Goal: Task Accomplishment & Management: Use online tool/utility

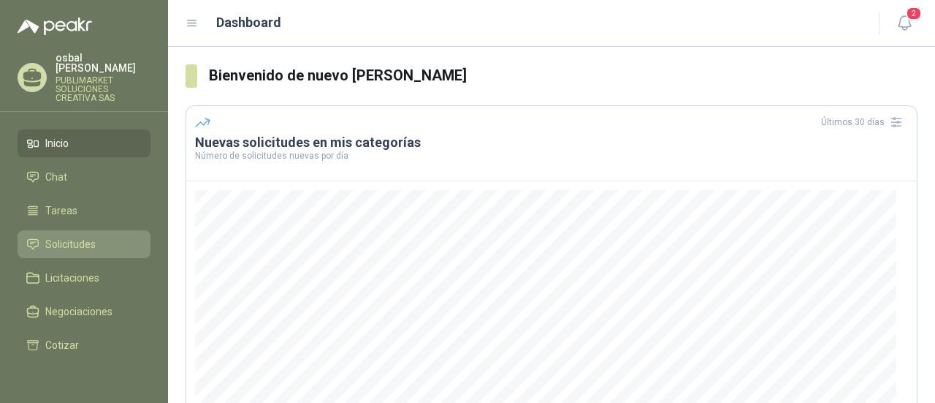
click at [83, 236] on span "Solicitudes" at bounding box center [70, 244] width 50 height 16
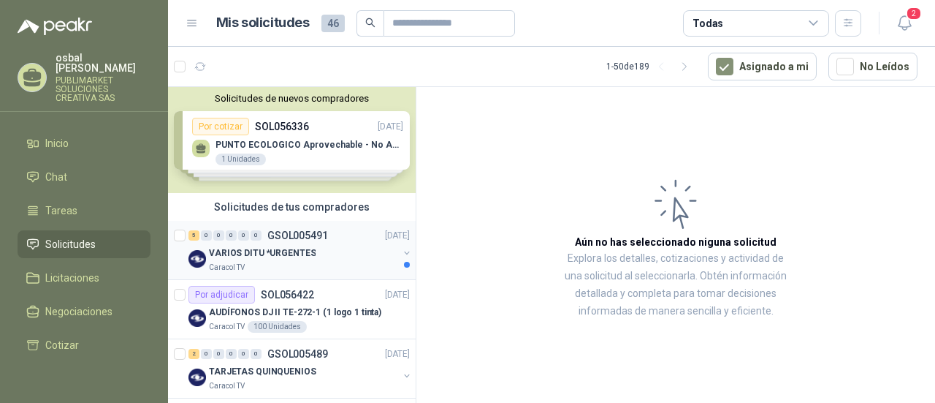
click at [298, 254] on p "VARIOS DITU *URGENTES" at bounding box center [262, 253] width 107 height 14
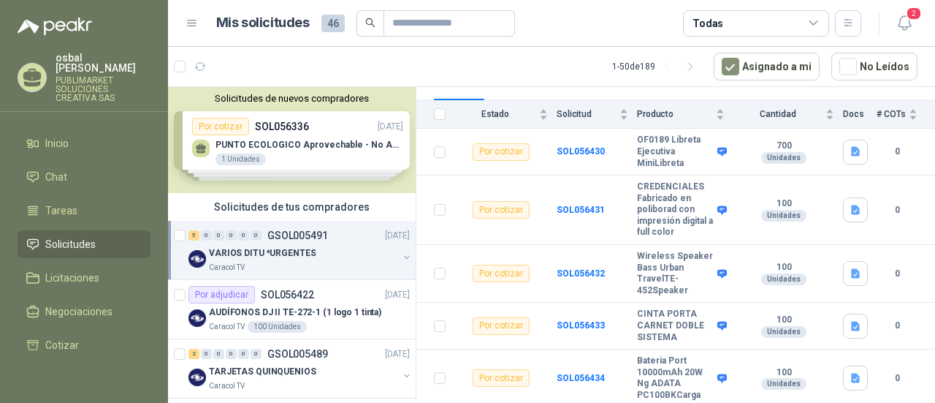
scroll to position [161, 0]
click at [574, 146] on b "SOL056430" at bounding box center [581, 151] width 48 height 10
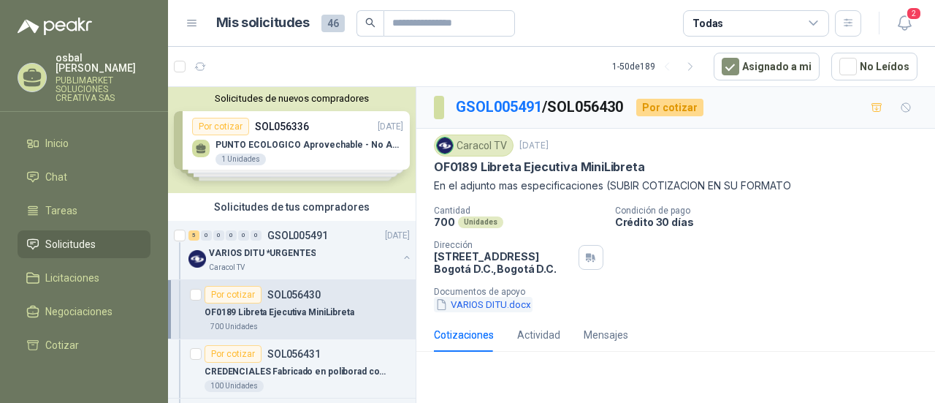
click at [487, 302] on button "VARIOS DITU.docx" at bounding box center [483, 304] width 99 height 15
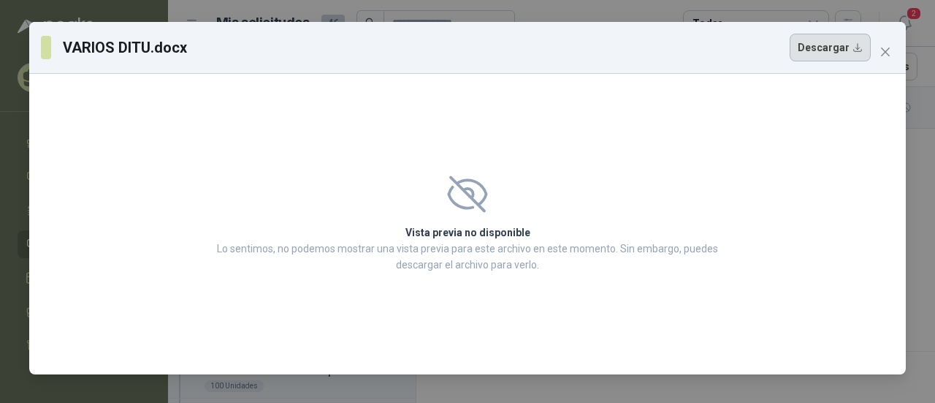
click at [818, 52] on button "Descargar" at bounding box center [830, 48] width 81 height 28
click at [885, 51] on icon "close" at bounding box center [885, 51] width 9 height 9
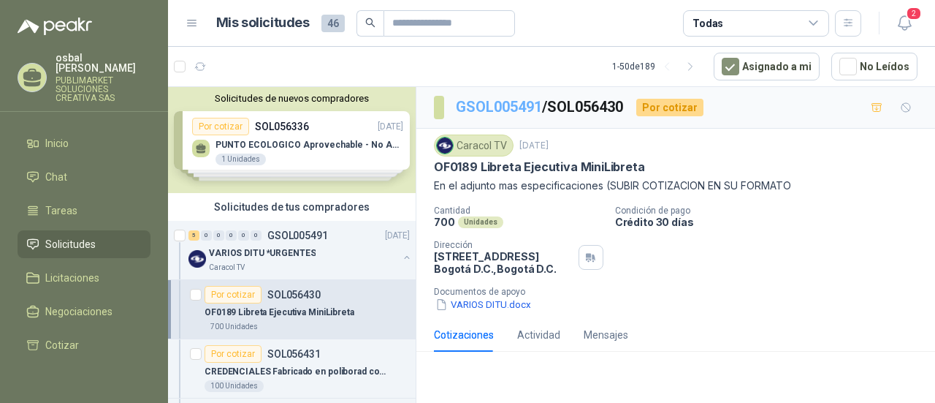
click at [507, 105] on link "GSOL005491" at bounding box center [499, 107] width 86 height 18
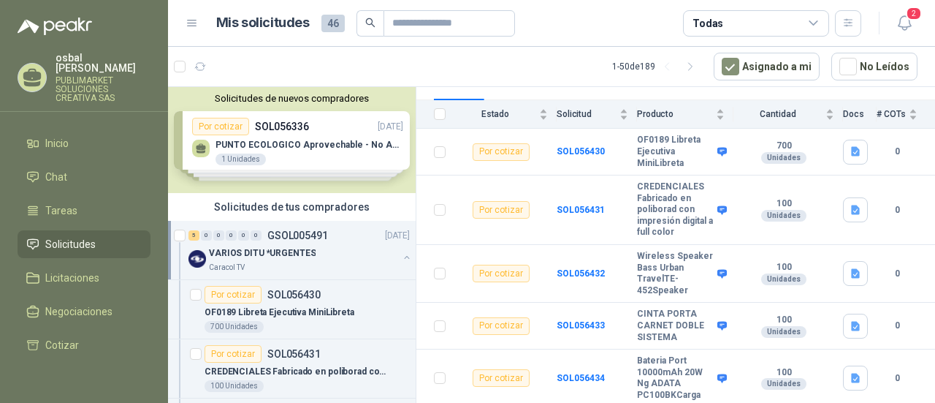
scroll to position [161, 0]
click at [580, 146] on b "SOL056430" at bounding box center [581, 151] width 48 height 10
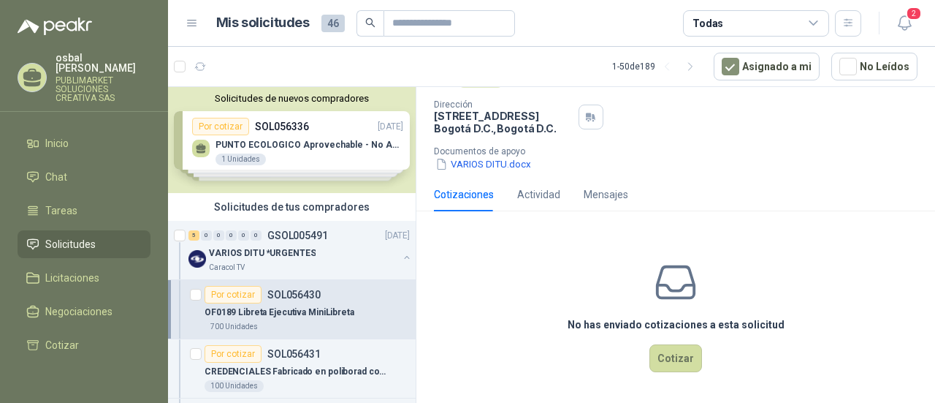
scroll to position [141, 0]
click at [677, 354] on button "Cotizar" at bounding box center [675, 357] width 53 height 28
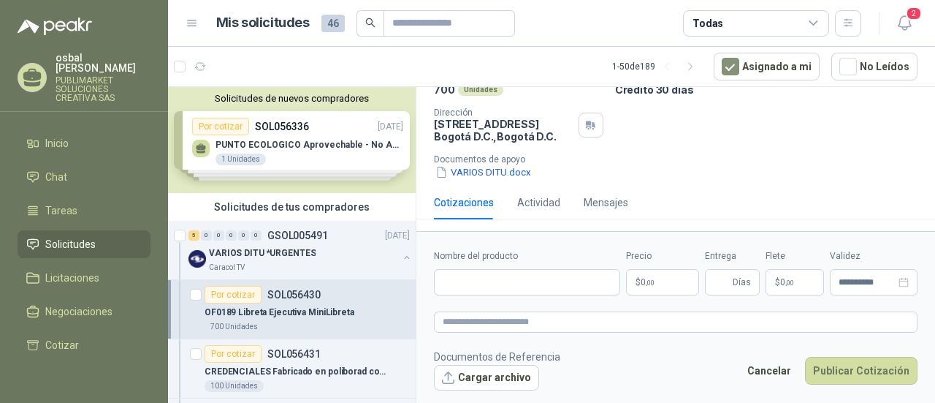
scroll to position [131, 0]
click at [456, 281] on input "Nombre del producto" at bounding box center [527, 282] width 186 height 26
paste input "**********"
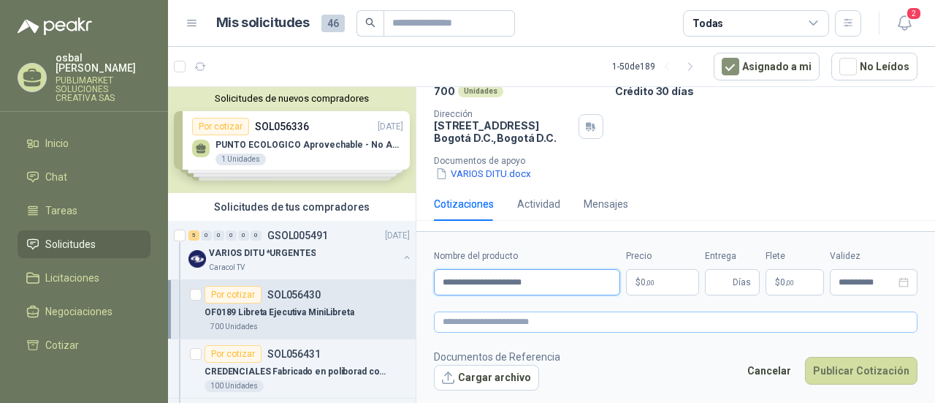
type input "**********"
click at [448, 321] on textarea at bounding box center [676, 321] width 484 height 20
paste textarea "**********"
type textarea "**********"
click at [655, 281] on p "$ 0 ,00" at bounding box center [662, 282] width 73 height 26
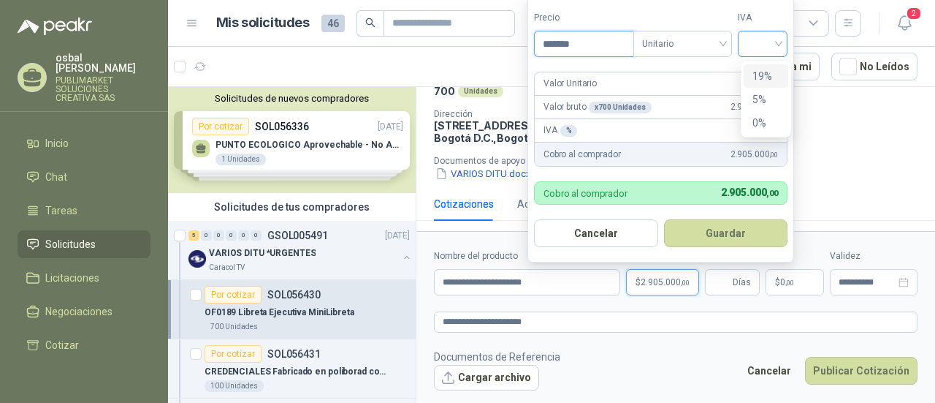
click at [783, 39] on div at bounding box center [763, 44] width 50 height 26
type input "*******"
click at [774, 73] on div "19%" at bounding box center [765, 76] width 27 height 16
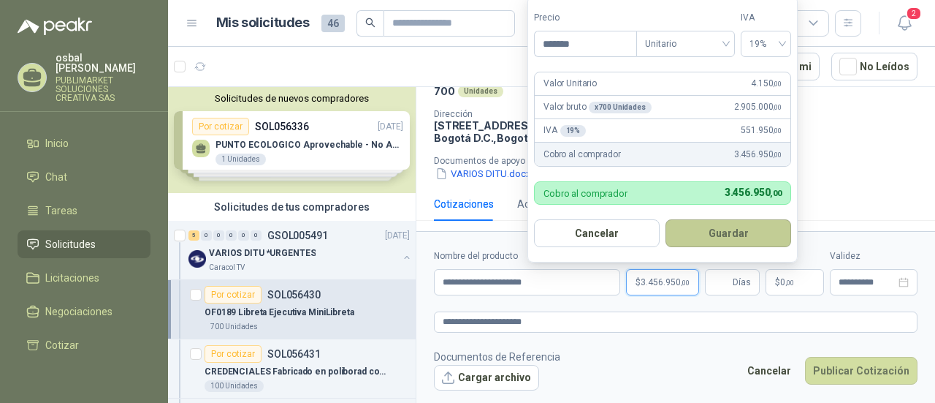
click at [712, 235] on button "Guardar" at bounding box center [729, 233] width 126 height 28
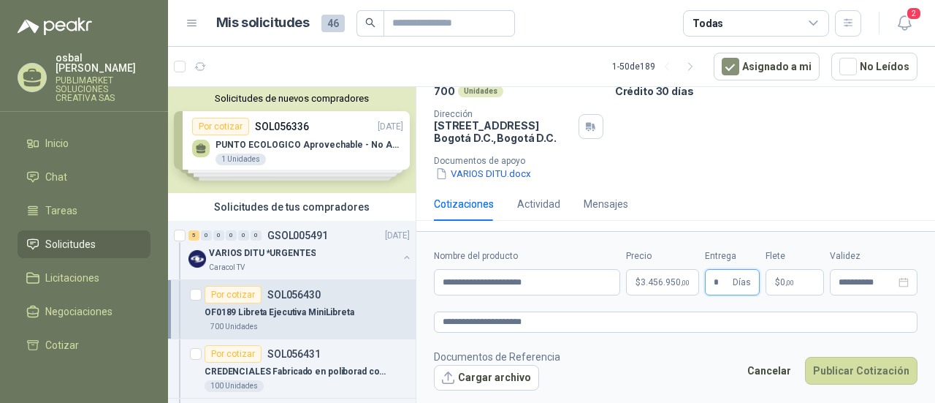
type input "*"
click at [498, 379] on button "Cargar archivo" at bounding box center [486, 378] width 105 height 26
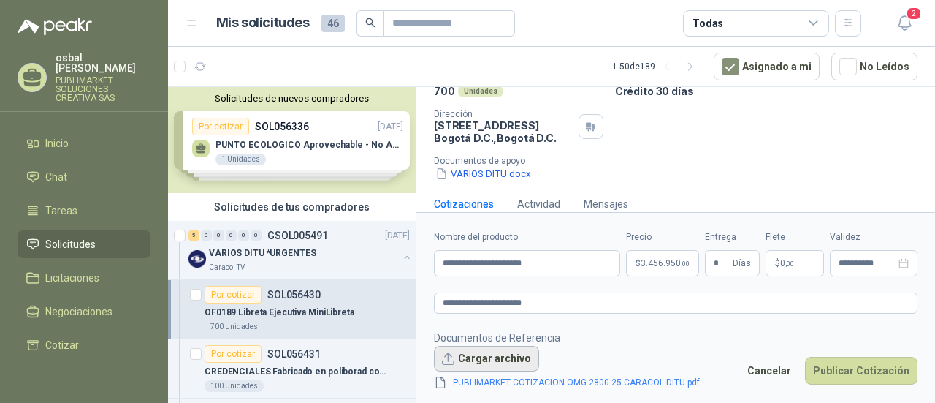
scroll to position [141, 0]
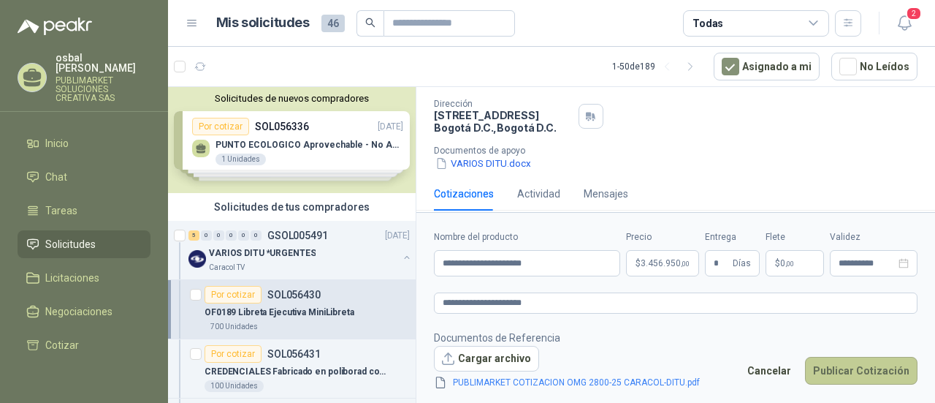
click at [861, 370] on button "Publicar Cotización" at bounding box center [861, 371] width 113 height 28
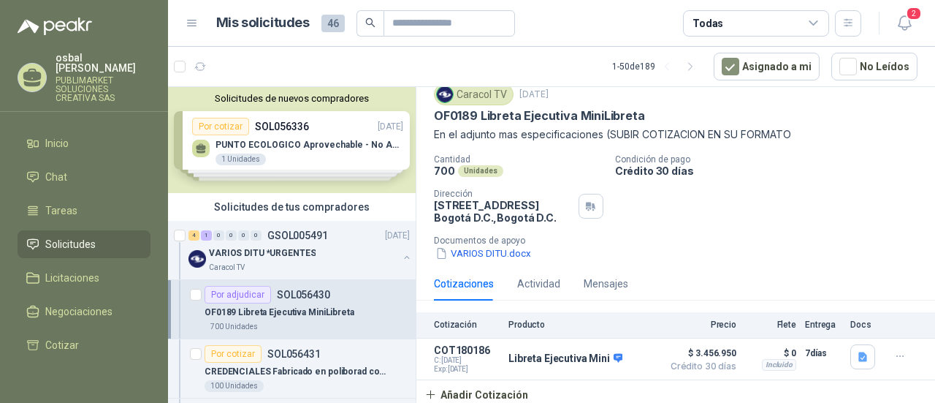
scroll to position [0, 0]
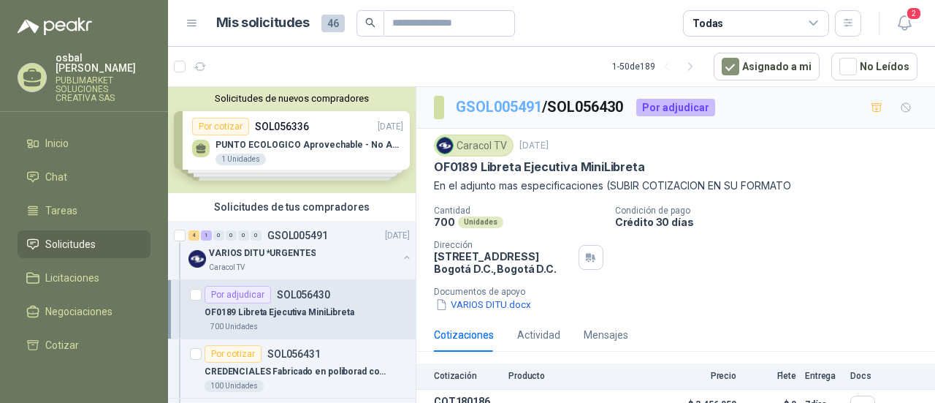
click at [506, 107] on link "GSOL005491" at bounding box center [499, 107] width 86 height 18
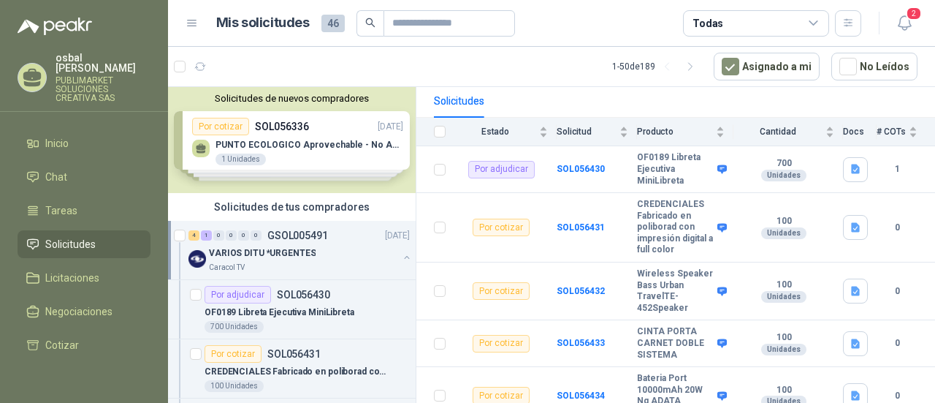
scroll to position [161, 0]
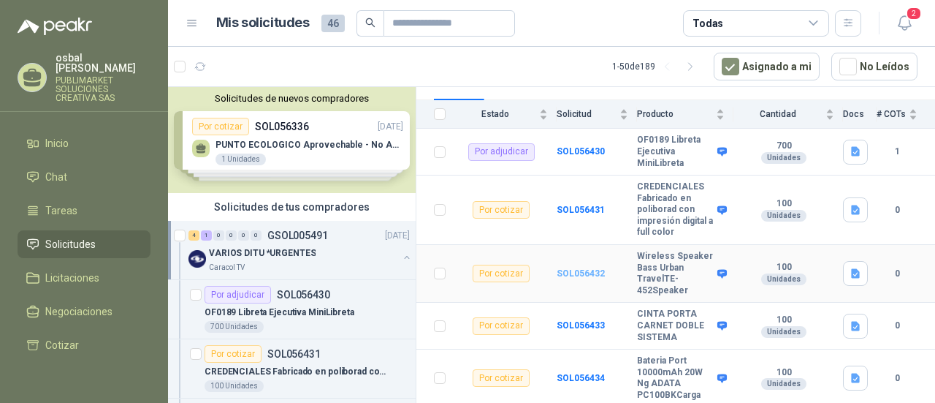
click at [571, 271] on b "SOL056432" at bounding box center [581, 273] width 48 height 10
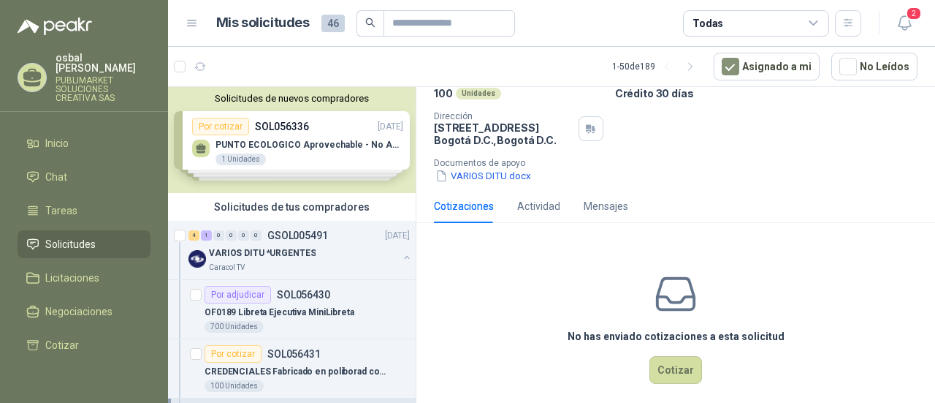
scroll to position [137, 0]
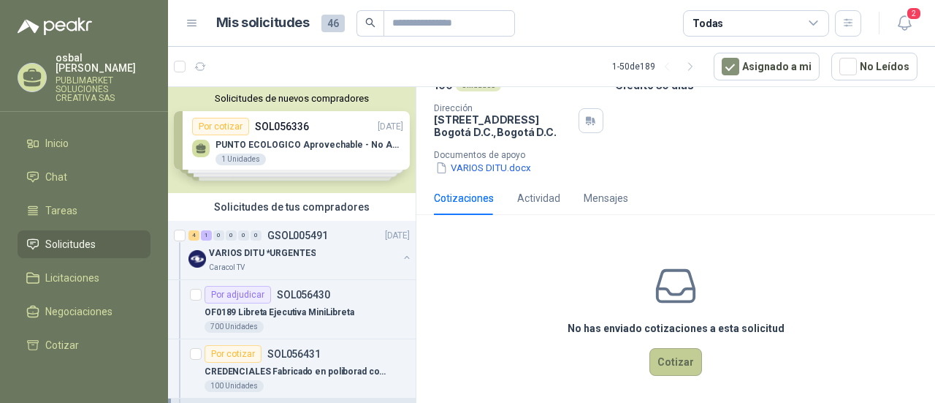
click at [666, 359] on button "Cotizar" at bounding box center [675, 362] width 53 height 28
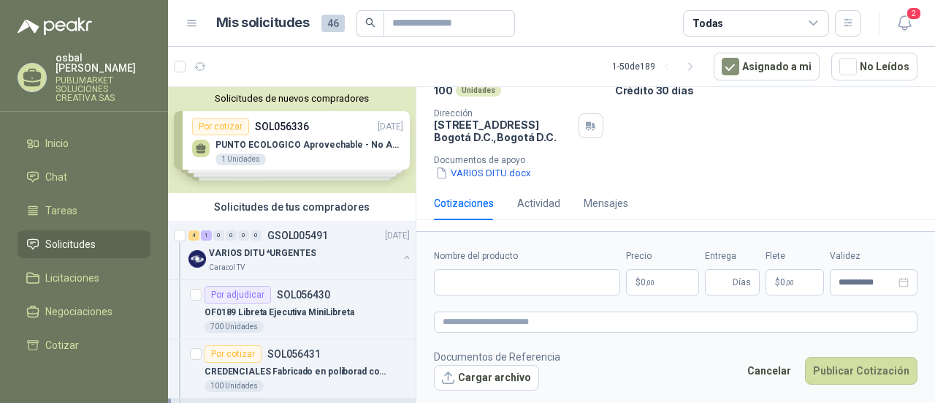
scroll to position [131, 0]
click at [452, 278] on input "Nombre del producto" at bounding box center [527, 282] width 186 height 26
paste input "**********"
type input "**********"
click at [454, 319] on textarea at bounding box center [676, 321] width 484 height 20
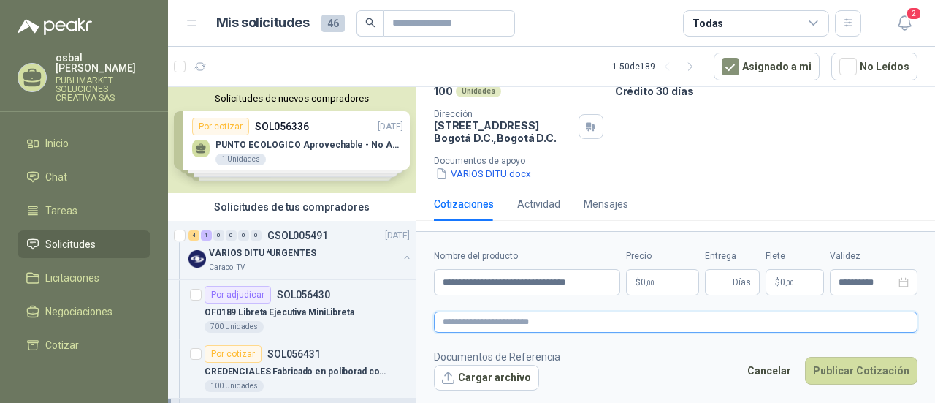
paste textarea "**********"
type textarea "**********"
click at [634, 280] on p "$ 0 ,00" at bounding box center [662, 282] width 73 height 26
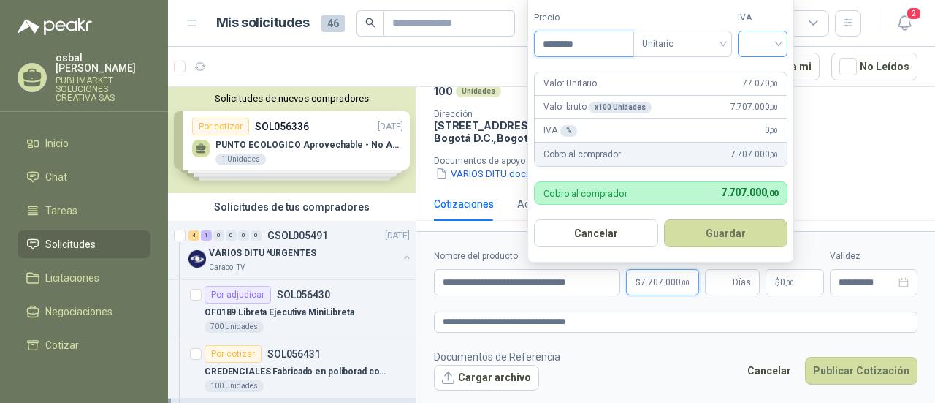
click at [785, 56] on div at bounding box center [763, 44] width 50 height 26
type input "********"
click at [768, 77] on div "19%" at bounding box center [765, 76] width 27 height 16
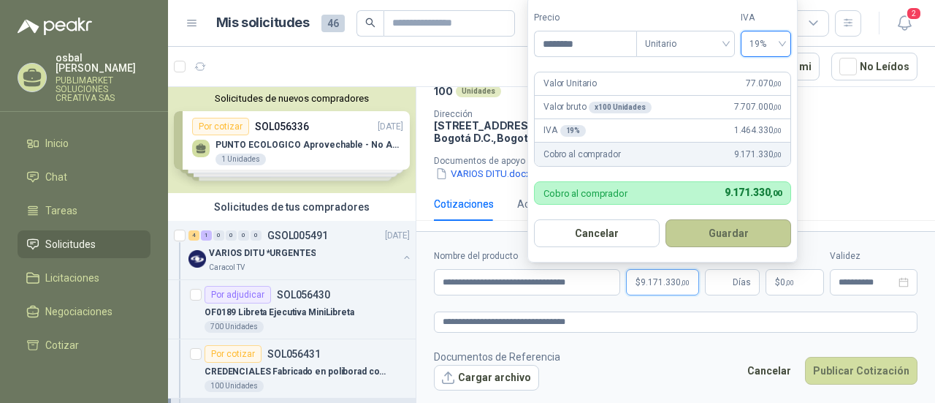
click at [709, 240] on button "Guardar" at bounding box center [729, 233] width 126 height 28
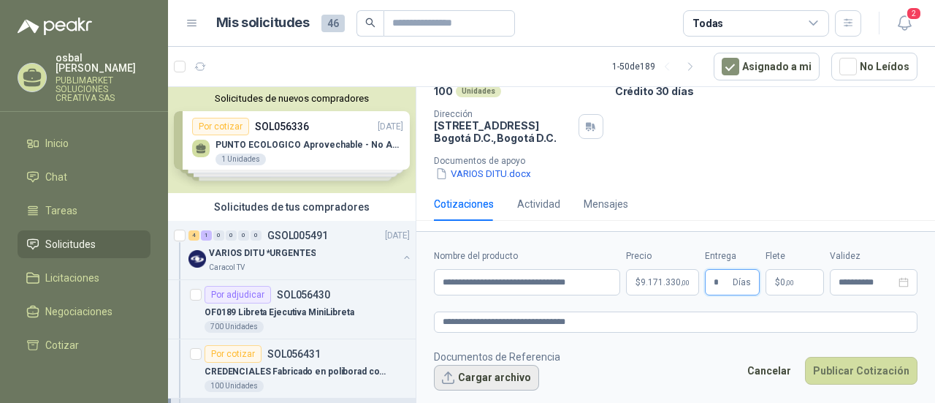
type input "*"
click at [513, 374] on button "Cargar archivo" at bounding box center [486, 378] width 105 height 26
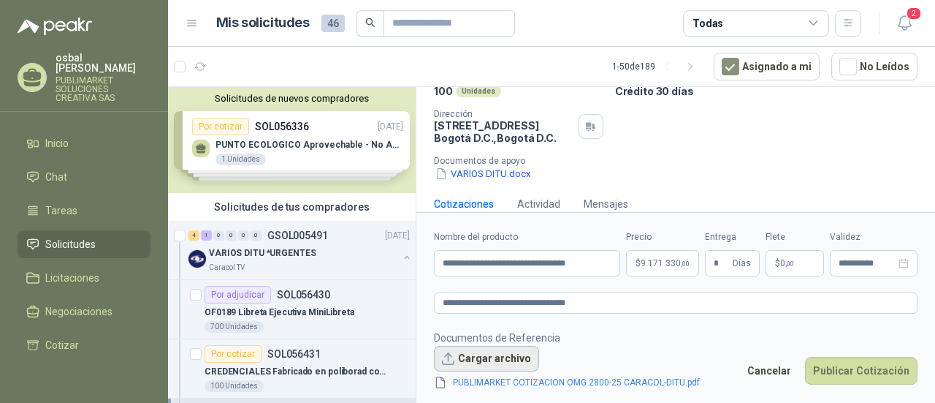
scroll to position [137, 0]
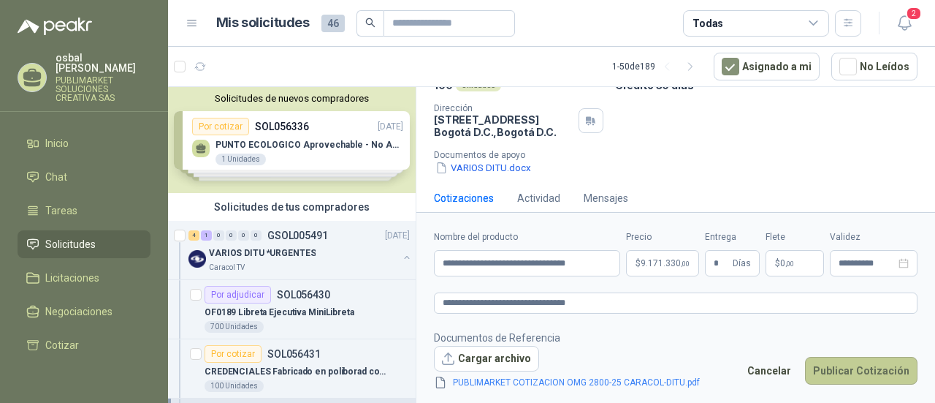
click at [859, 367] on button "Publicar Cotización" at bounding box center [861, 371] width 113 height 28
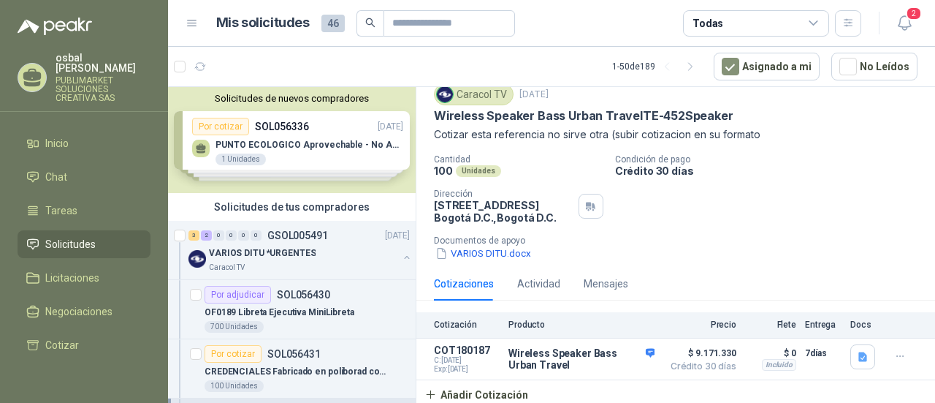
scroll to position [0, 0]
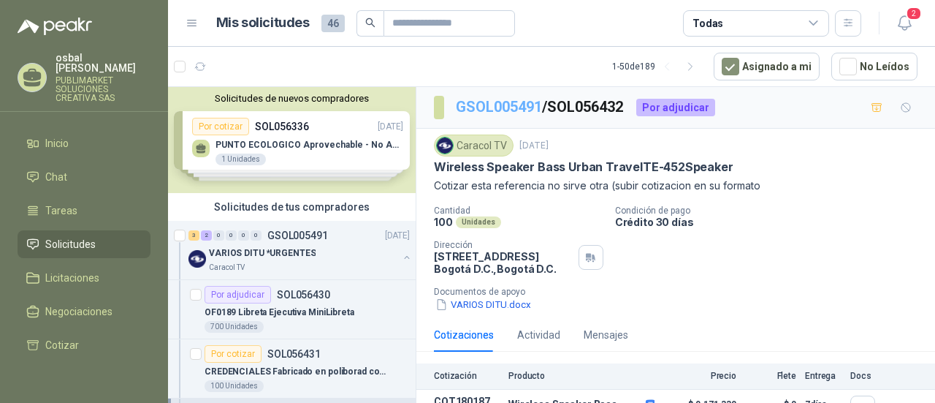
click at [473, 107] on link "GSOL005491" at bounding box center [499, 107] width 86 height 18
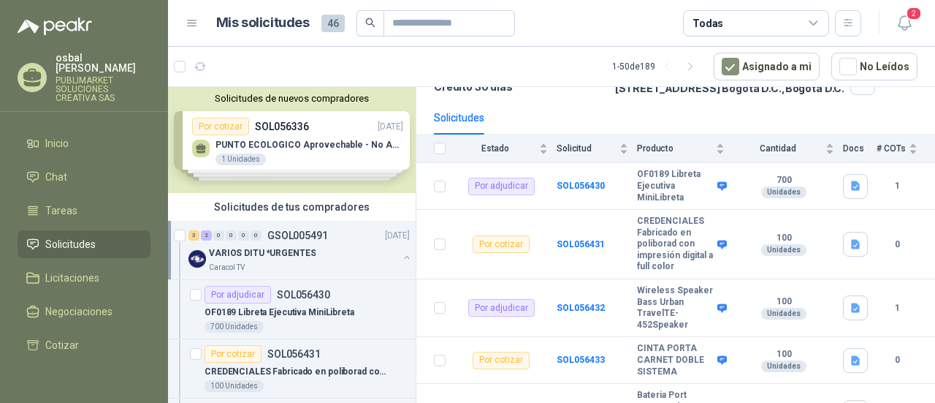
scroll to position [161, 0]
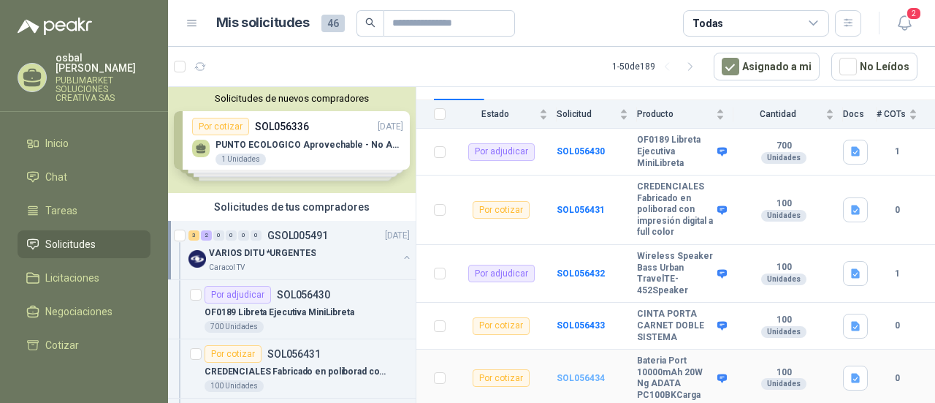
click at [572, 379] on b "SOL056434" at bounding box center [581, 378] width 48 height 10
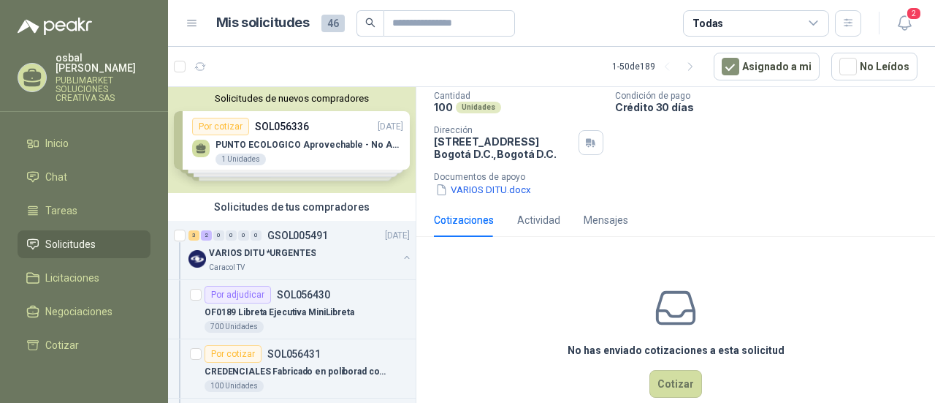
scroll to position [141, 0]
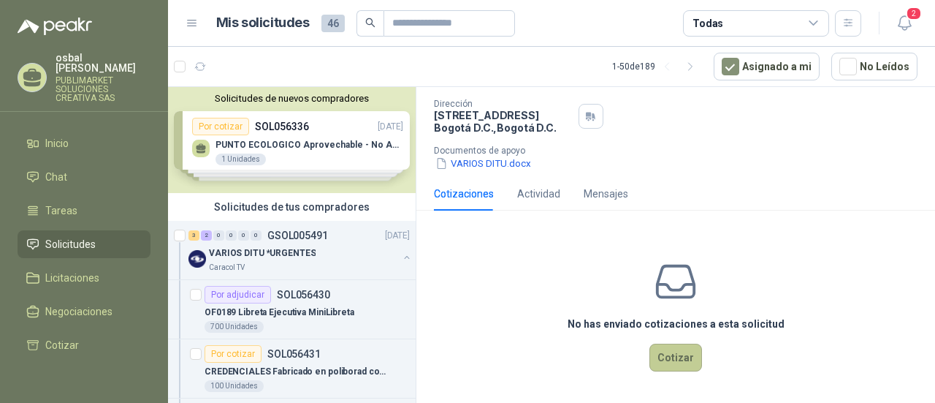
click at [671, 351] on button "Cotizar" at bounding box center [675, 357] width 53 height 28
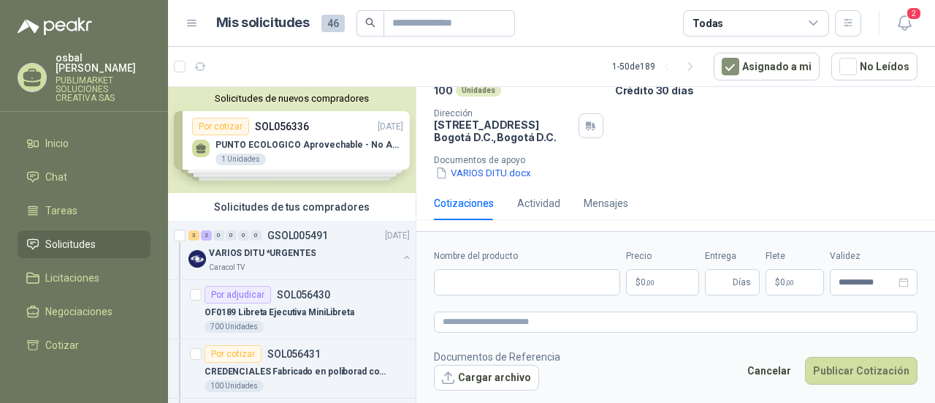
scroll to position [131, 0]
click at [454, 278] on input "Nombre del producto" at bounding box center [527, 282] width 186 height 26
paste input "**********"
type input "**********"
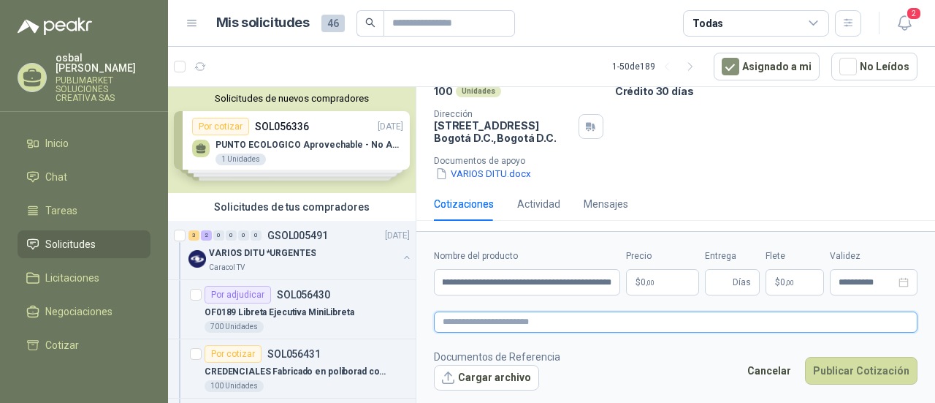
click at [450, 325] on textarea at bounding box center [676, 321] width 484 height 20
paste textarea "**********"
type textarea "**********"
click at [655, 290] on p "$ 0 ,00" at bounding box center [662, 282] width 73 height 26
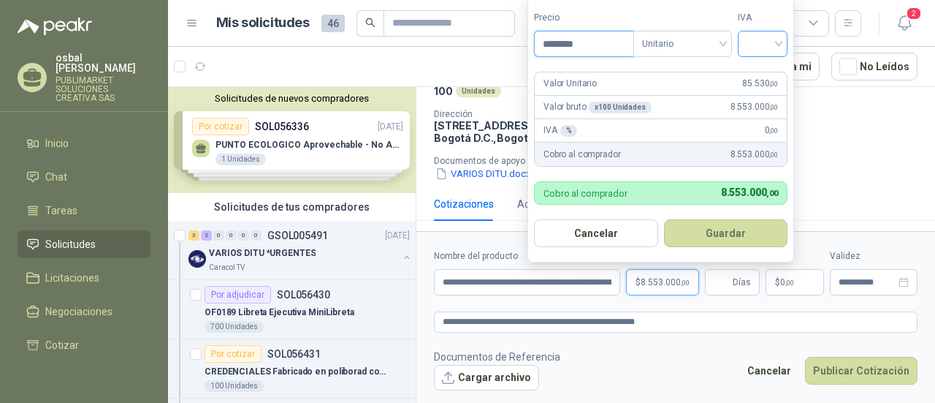
type input "********"
click at [779, 43] on input "search" at bounding box center [763, 42] width 32 height 22
click at [770, 72] on div "19%" at bounding box center [765, 76] width 27 height 16
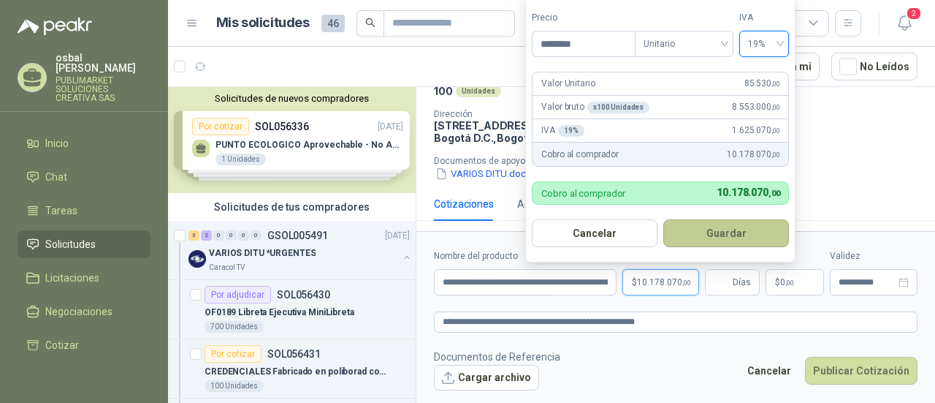
click at [707, 230] on button "Guardar" at bounding box center [726, 233] width 126 height 28
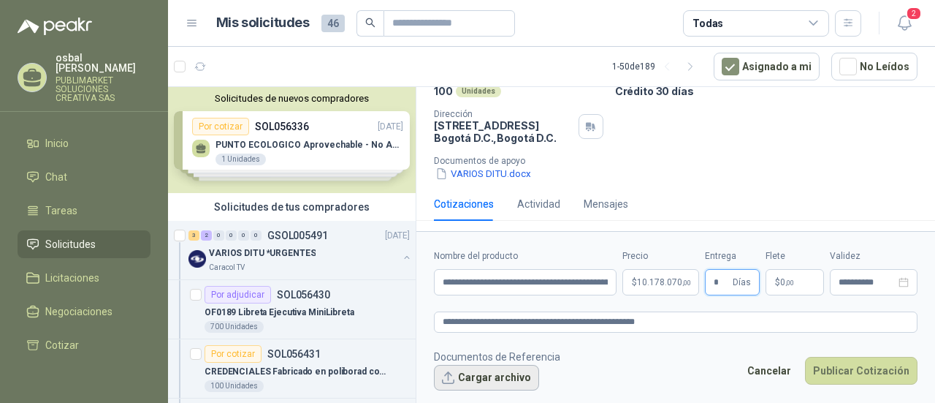
type input "*"
click at [491, 376] on button "Cargar archivo" at bounding box center [486, 378] width 105 height 26
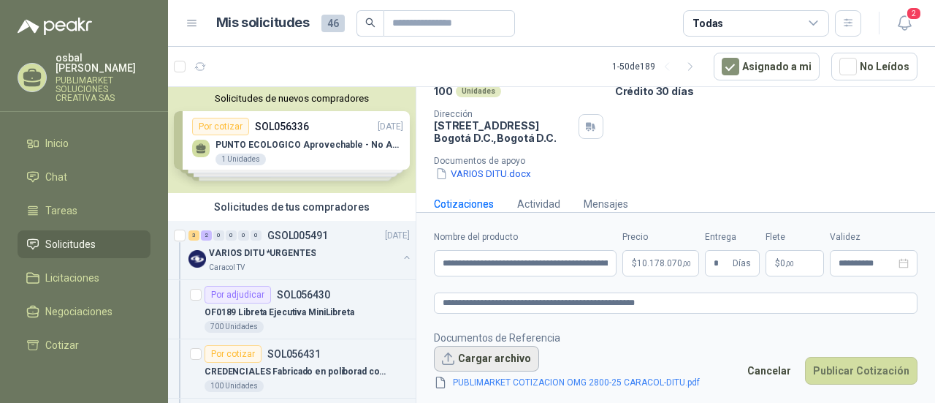
scroll to position [141, 0]
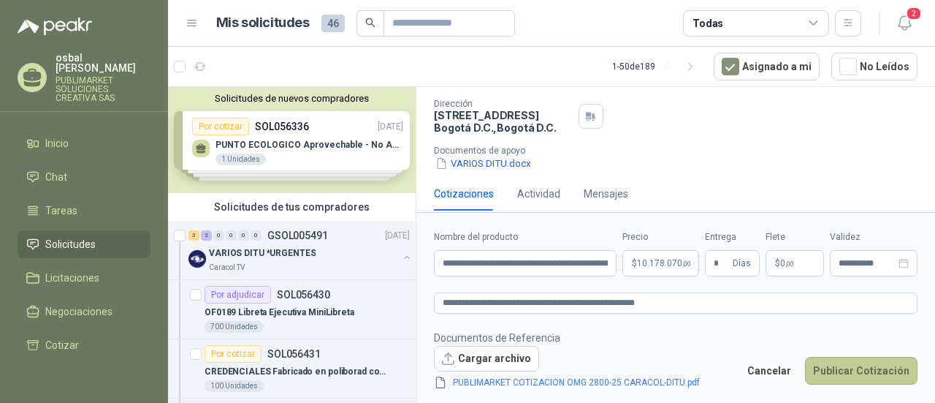
click at [858, 363] on button "Publicar Cotización" at bounding box center [861, 371] width 113 height 28
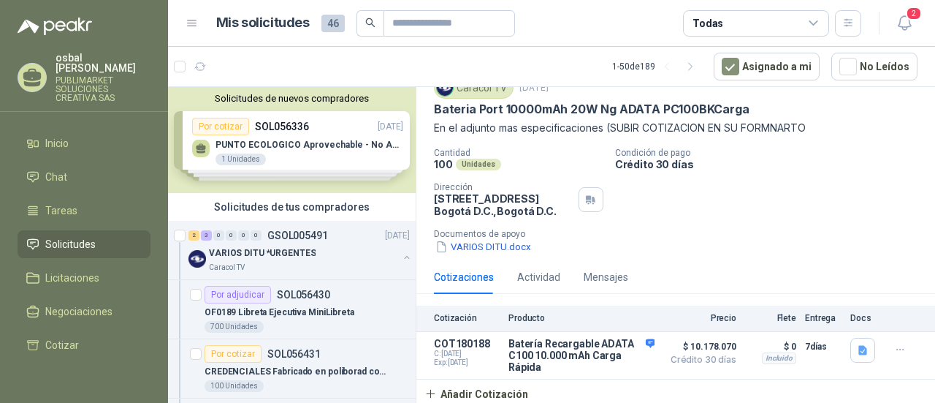
scroll to position [0, 0]
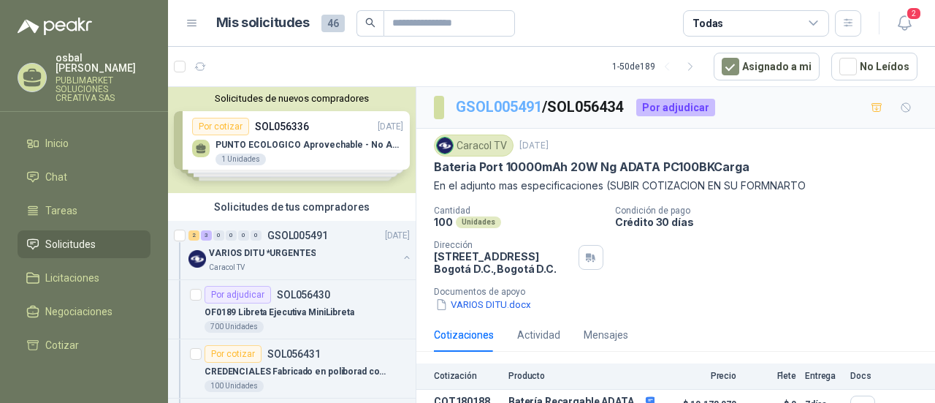
click at [494, 104] on link "GSOL005491" at bounding box center [499, 107] width 86 height 18
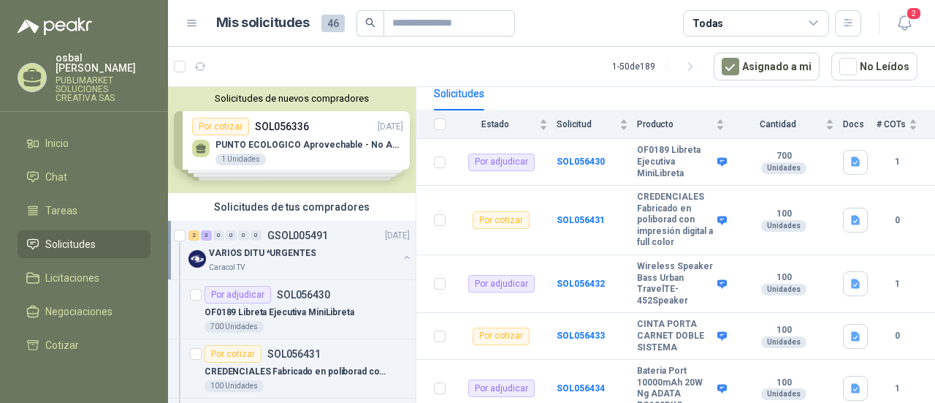
scroll to position [161, 0]
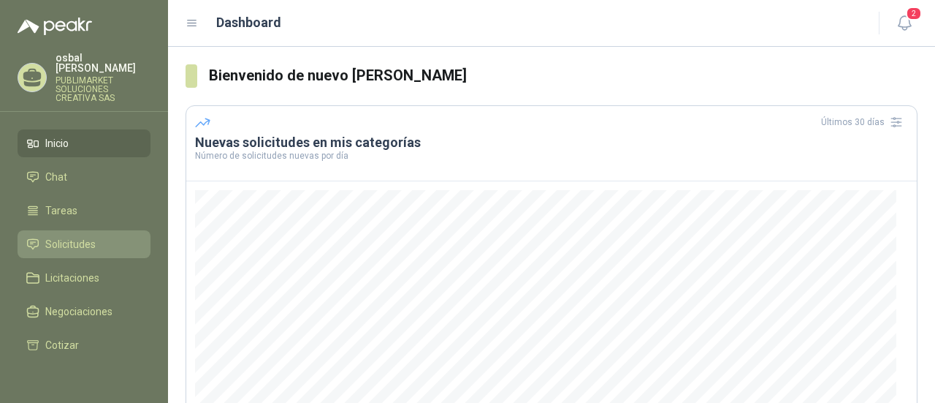
click at [79, 236] on span "Solicitudes" at bounding box center [70, 244] width 50 height 16
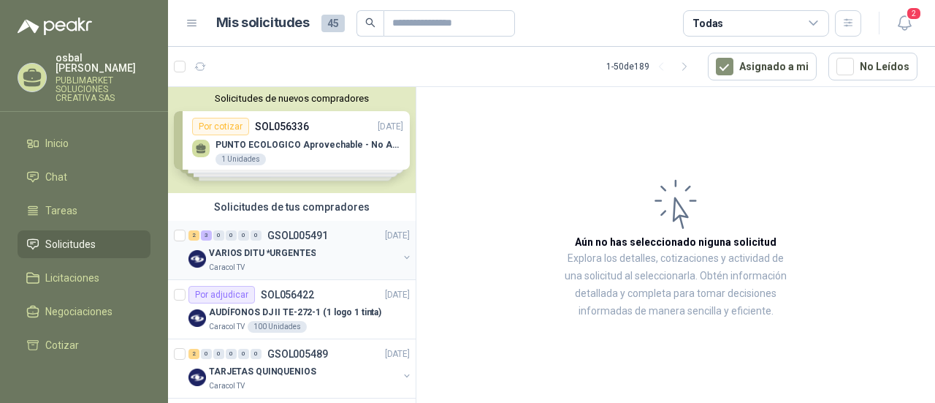
click at [340, 258] on div "VARIOS DITU *URGENTES" at bounding box center [303, 253] width 189 height 18
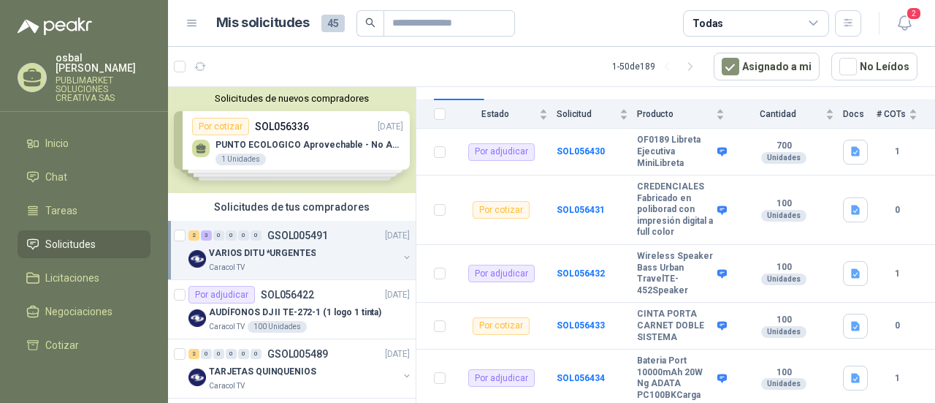
scroll to position [161, 0]
click at [579, 146] on b "SOL056430" at bounding box center [581, 151] width 48 height 10
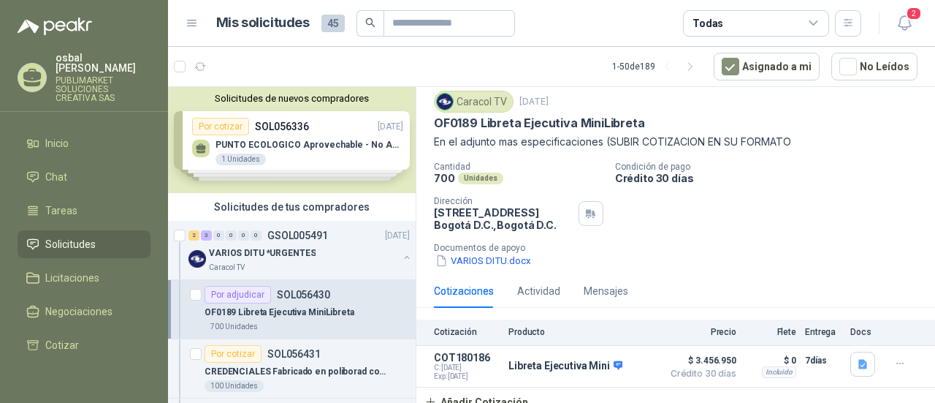
scroll to position [51, 0]
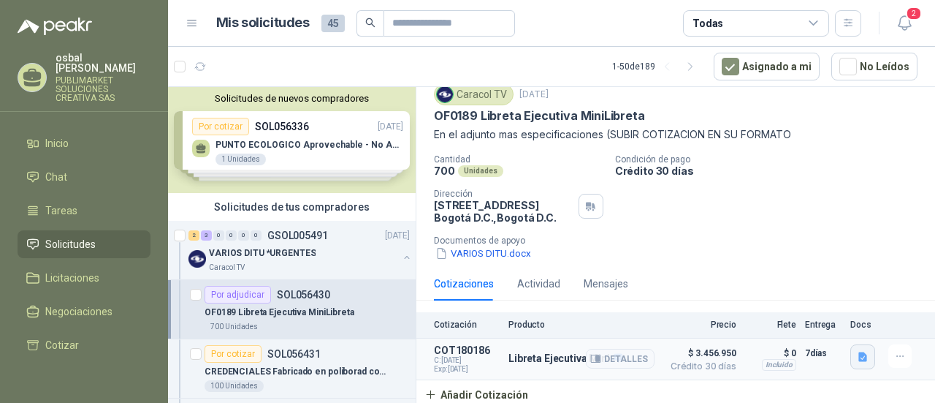
click at [858, 356] on icon "button" at bounding box center [862, 355] width 9 height 9
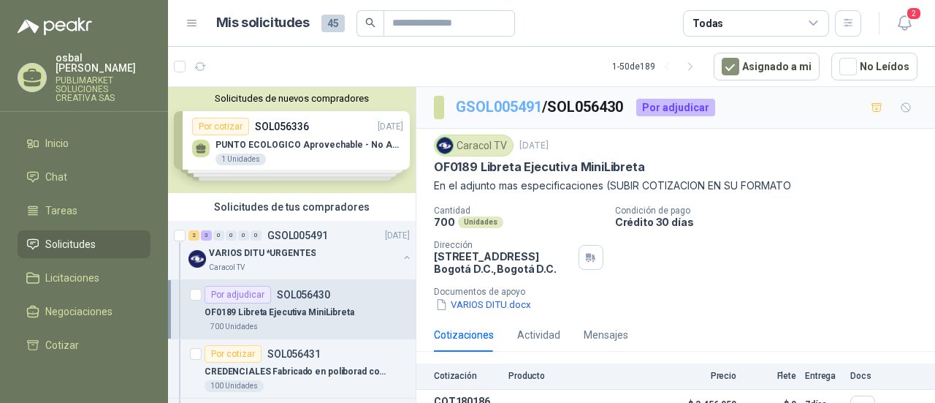
click at [486, 106] on link "GSOL005491" at bounding box center [499, 107] width 86 height 18
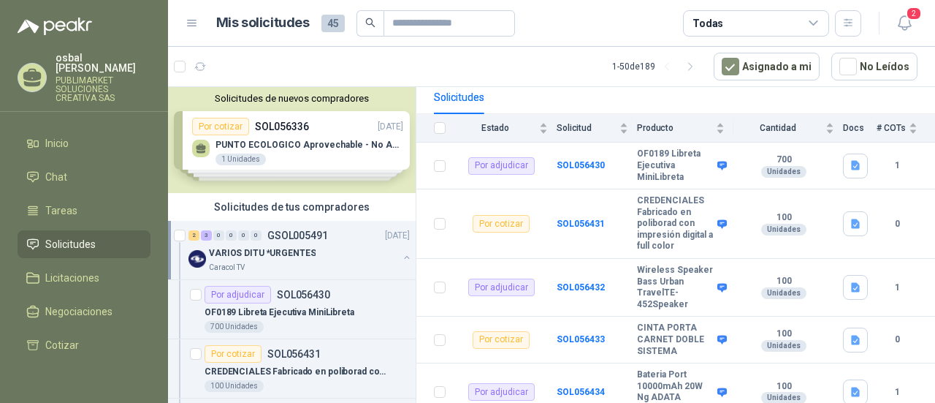
scroll to position [143, 0]
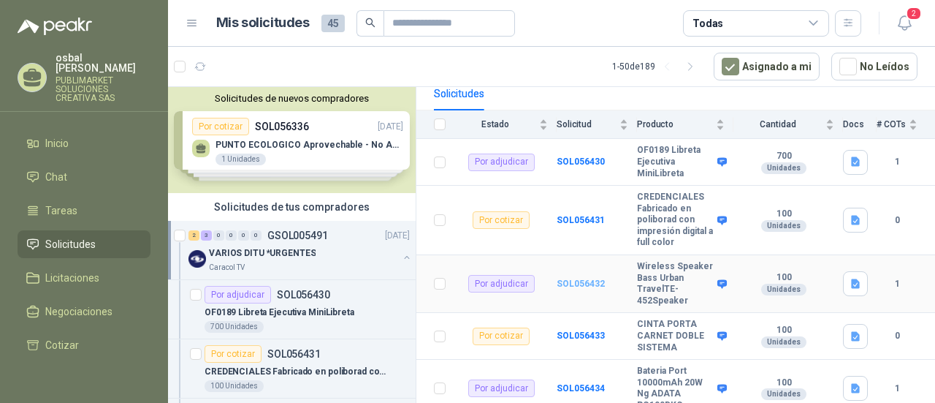
click at [585, 289] on b "SOL056432" at bounding box center [581, 283] width 48 height 10
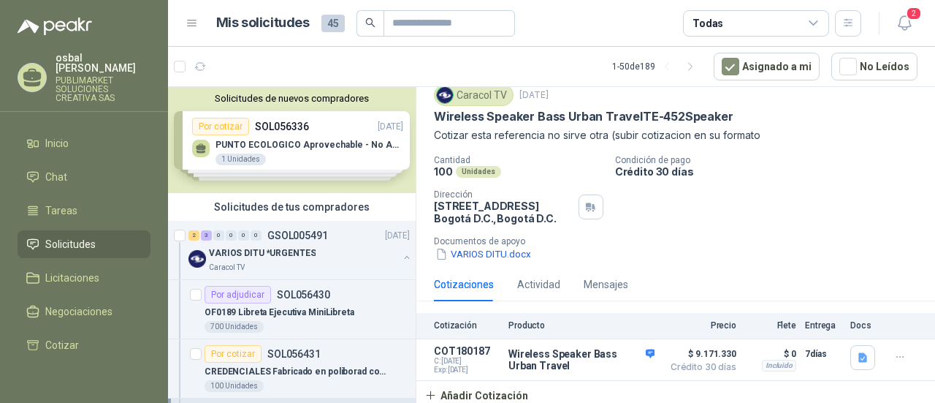
scroll to position [51, 0]
click at [858, 356] on icon "button" at bounding box center [862, 355] width 9 height 9
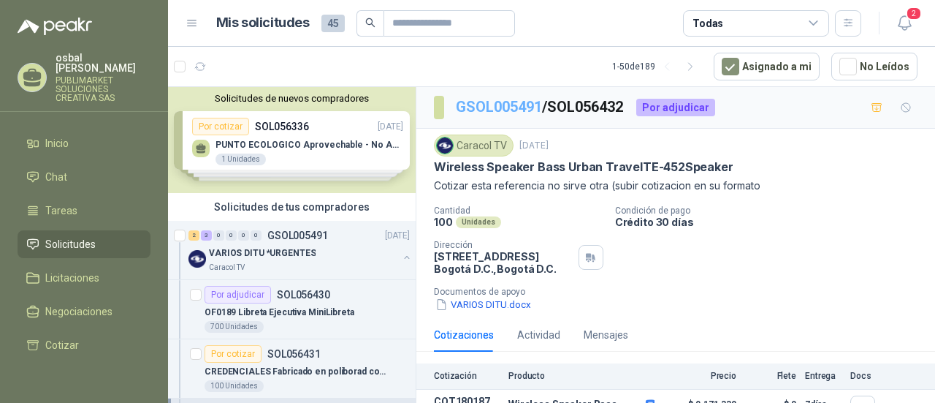
click at [506, 107] on link "GSOL005491" at bounding box center [499, 107] width 86 height 18
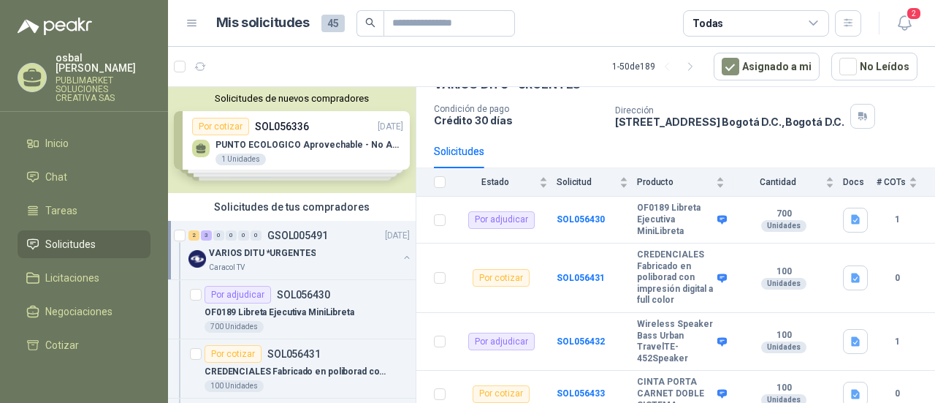
scroll to position [161, 0]
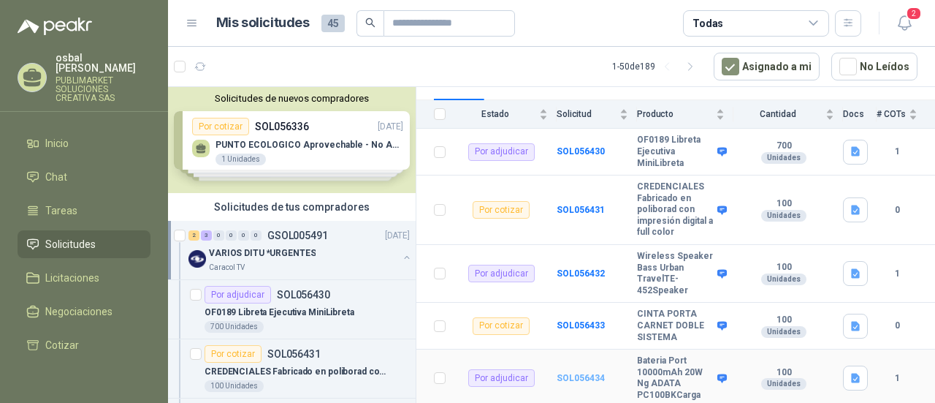
click at [577, 383] on b "SOL056434" at bounding box center [581, 378] width 48 height 10
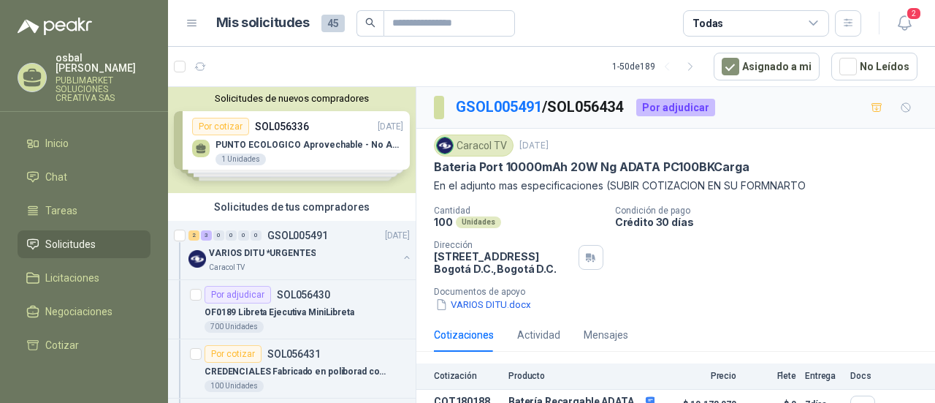
scroll to position [58, 0]
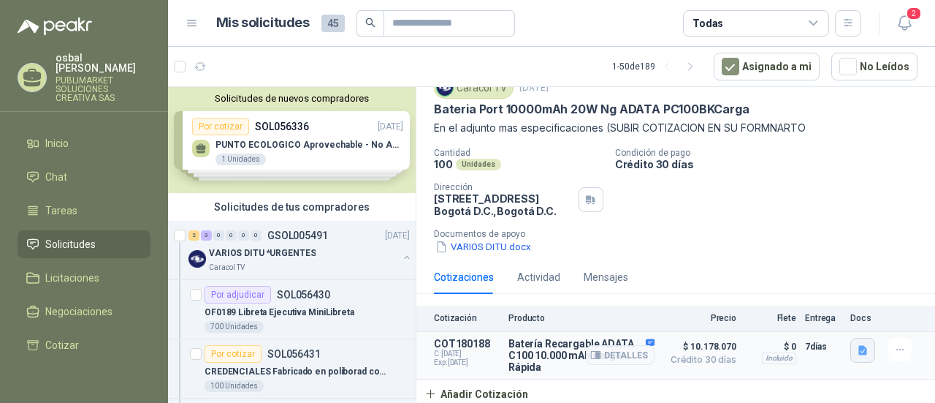
click at [858, 347] on icon "button" at bounding box center [862, 349] width 9 height 9
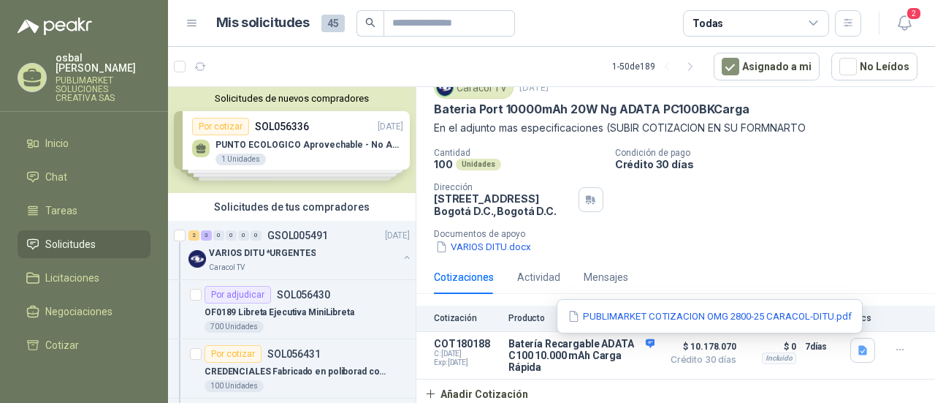
click at [70, 236] on span "Solicitudes" at bounding box center [70, 244] width 50 height 16
